Goal: Information Seeking & Learning: Find specific fact

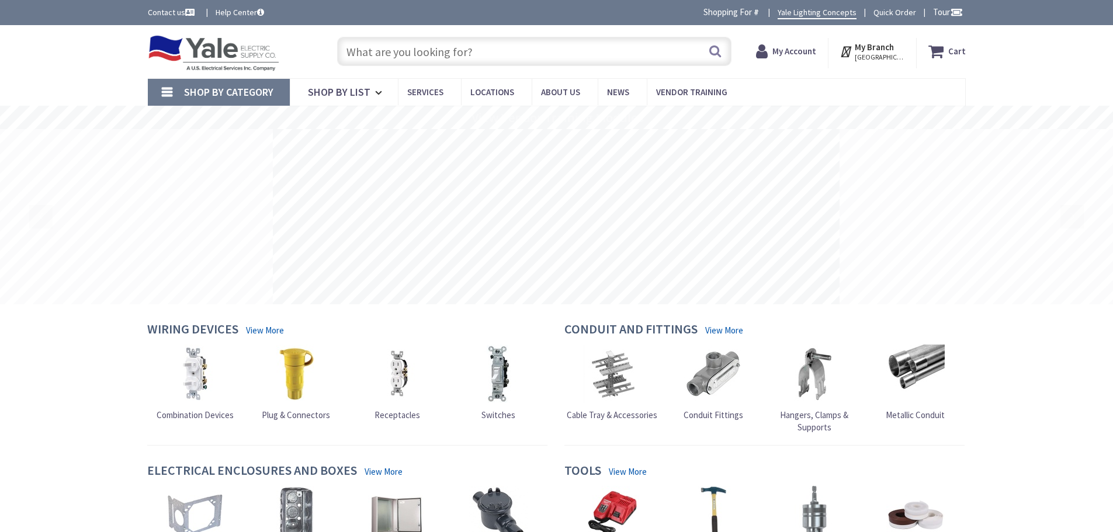
click at [522, 48] on input "text" at bounding box center [534, 51] width 394 height 29
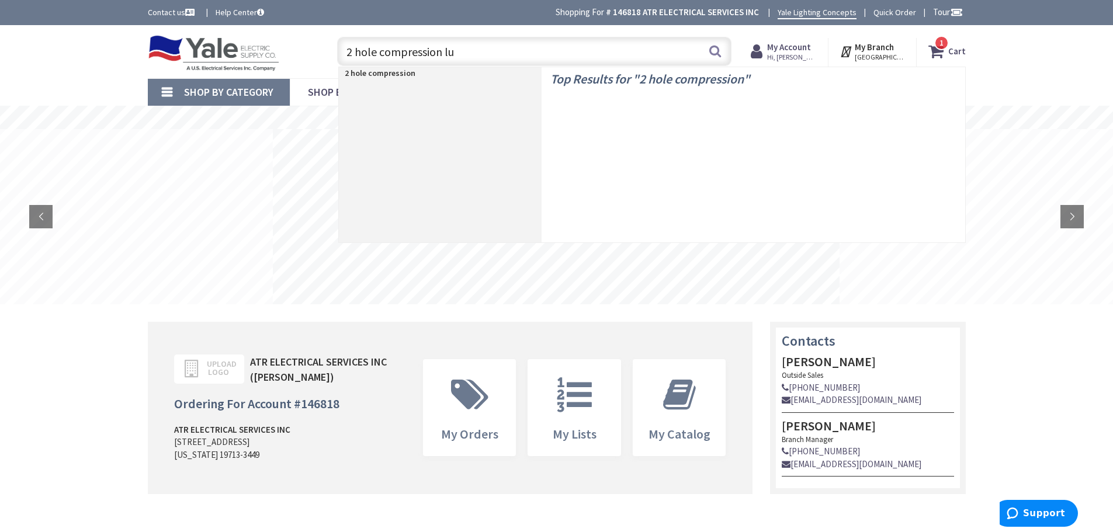
type input "2 hole compression lug"
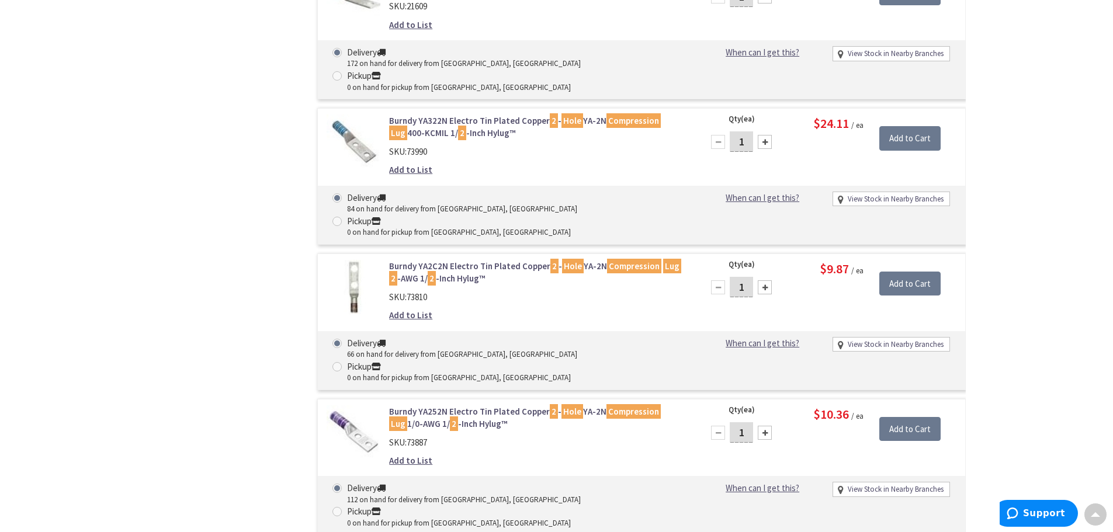
scroll to position [1227, 0]
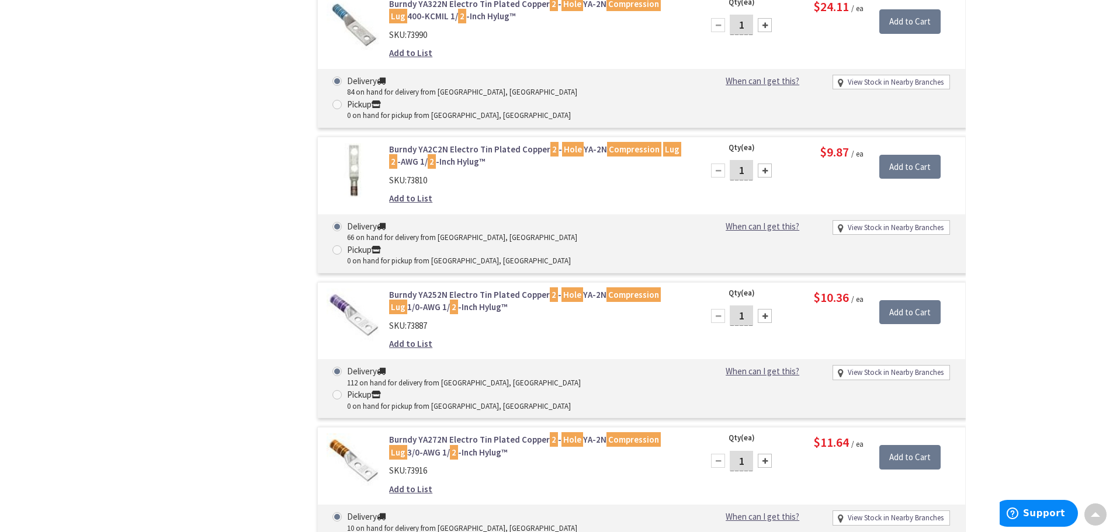
click at [485, 433] on link "Burndy YA272N Electro Tin Plated Copper 2 - Hole YA-2N Compression Lug 3/0-AWG …" at bounding box center [537, 445] width 297 height 25
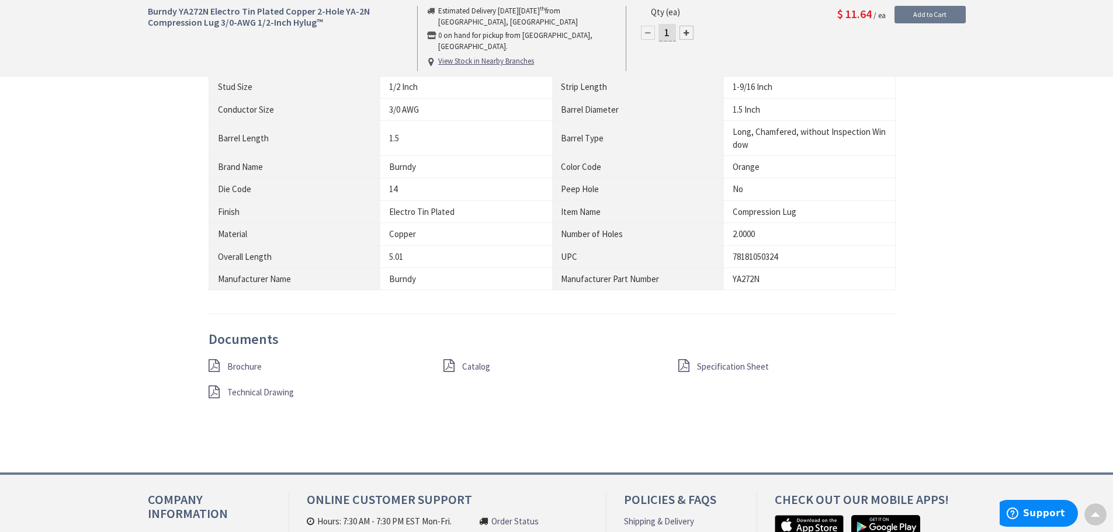
scroll to position [876, 0]
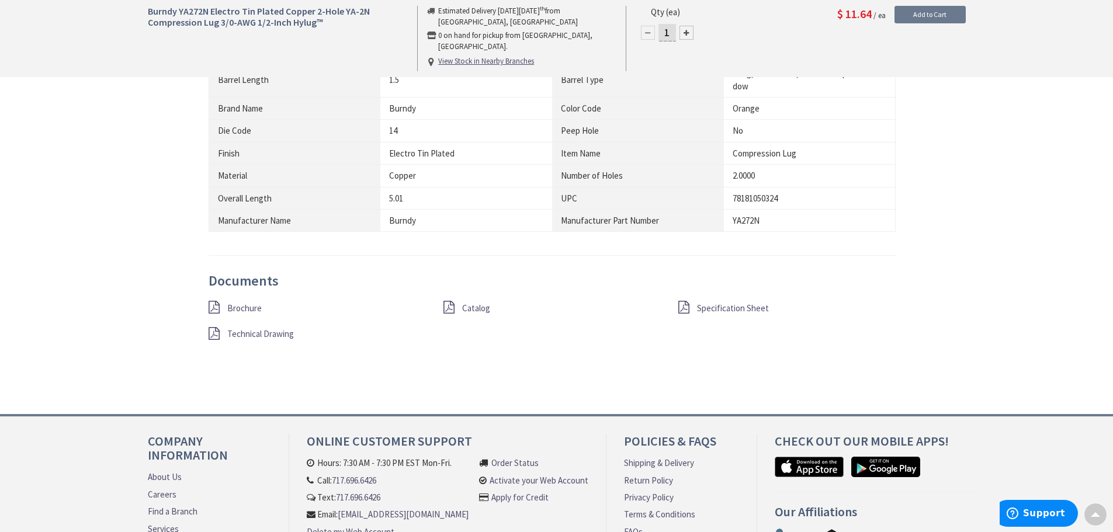
click at [241, 307] on span "Brochure" at bounding box center [244, 308] width 34 height 11
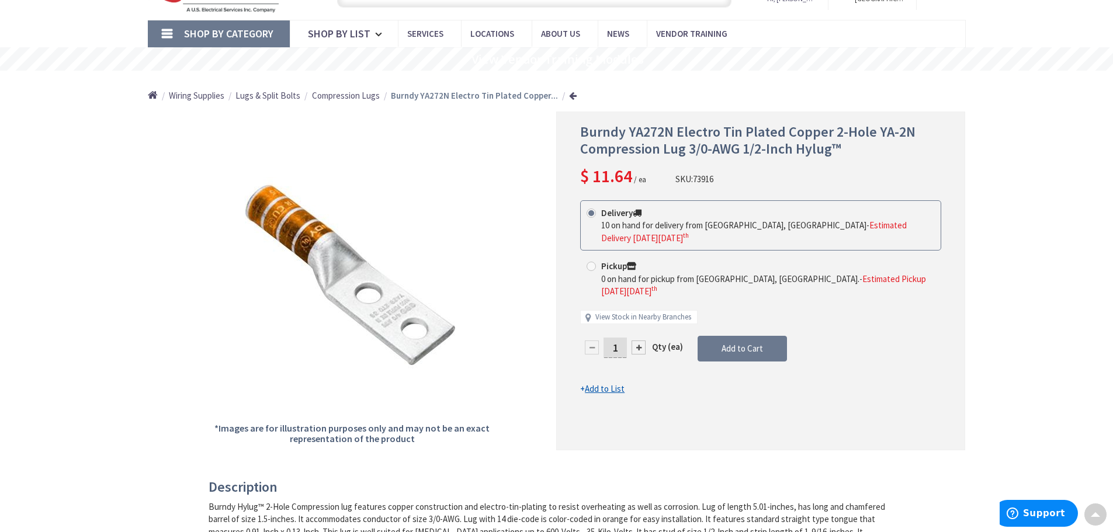
scroll to position [0, 0]
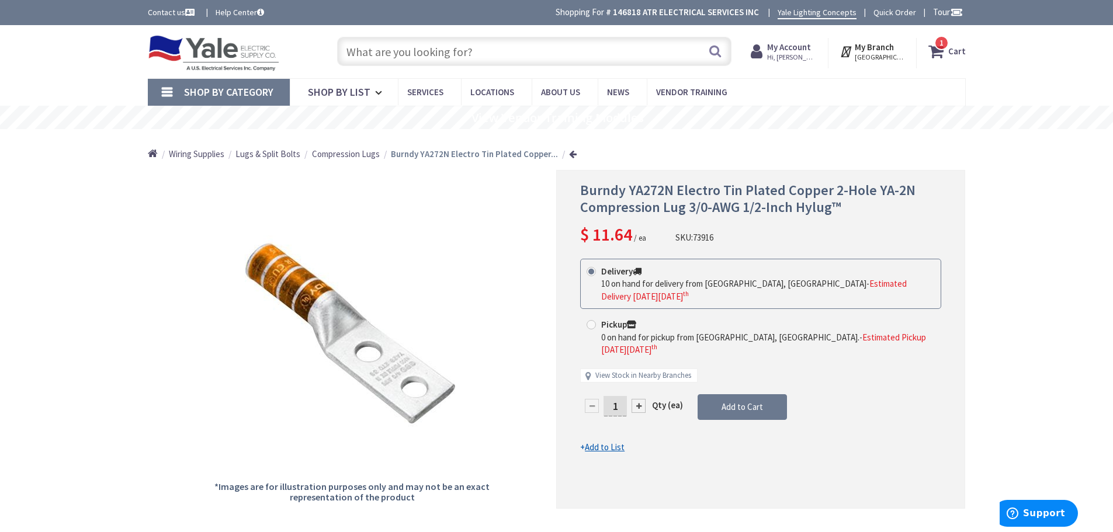
click at [523, 43] on input "text" at bounding box center [534, 51] width 394 height 29
paste input "YA272TC14E2"
type input "YA272TC14E2"
